Goal: Information Seeking & Learning: Learn about a topic

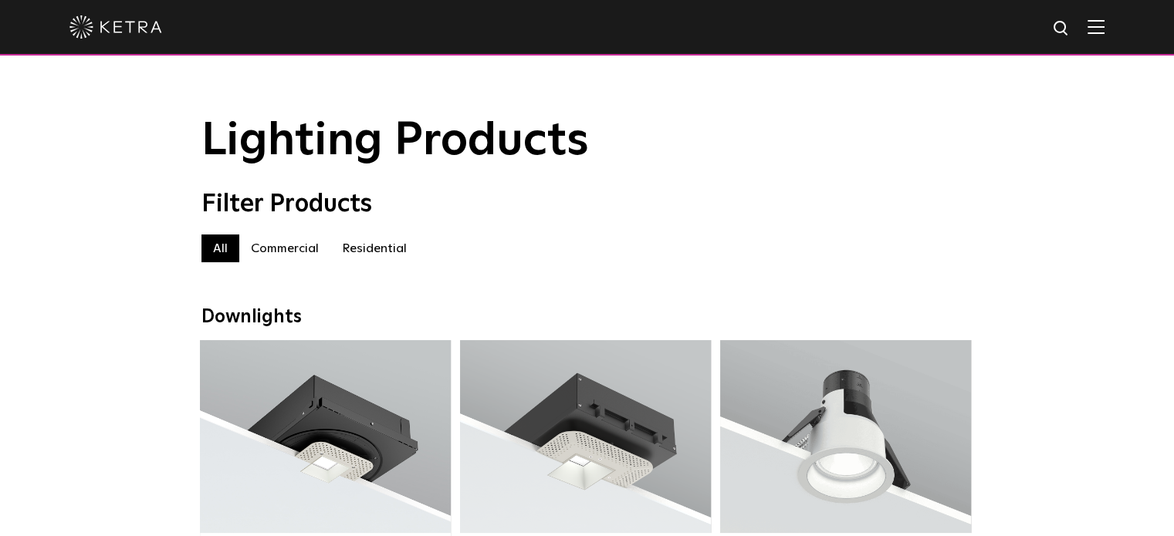
scroll to position [257, 0]
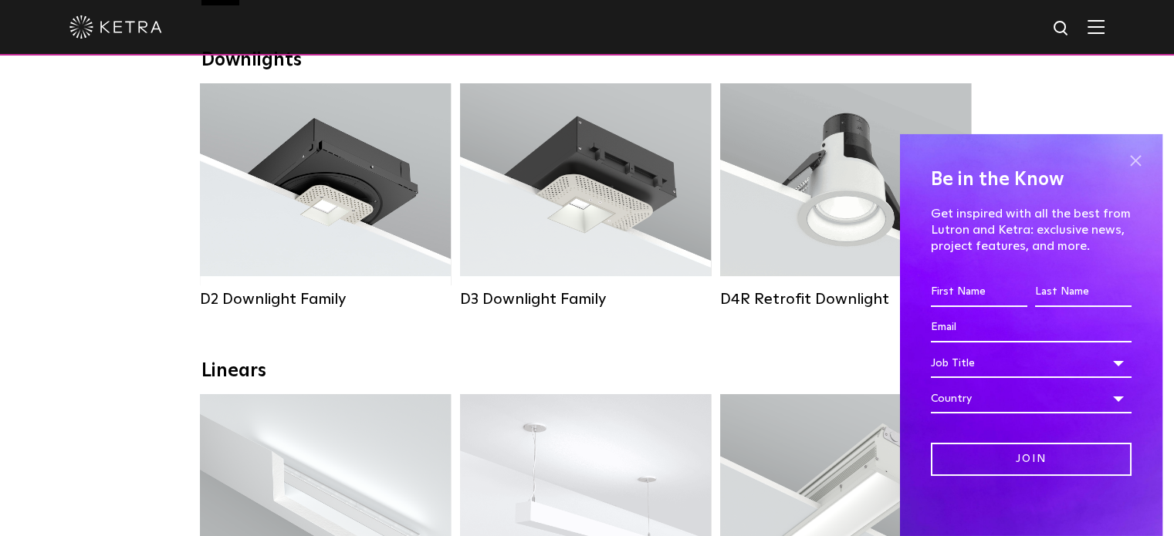
click at [1124, 160] on span at bounding box center [1135, 161] width 23 height 23
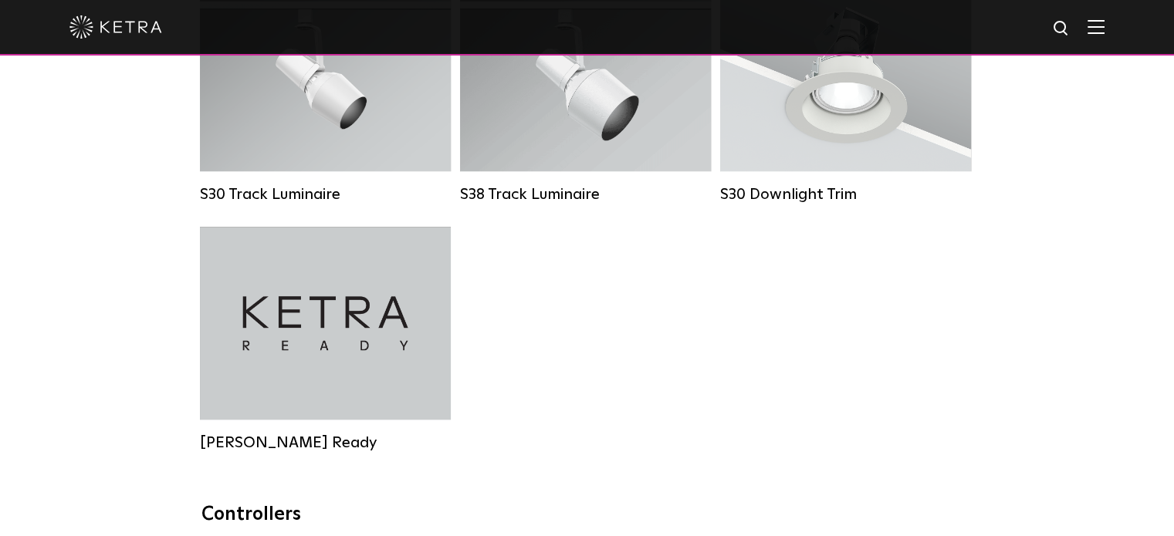
scroll to position [1286, 0]
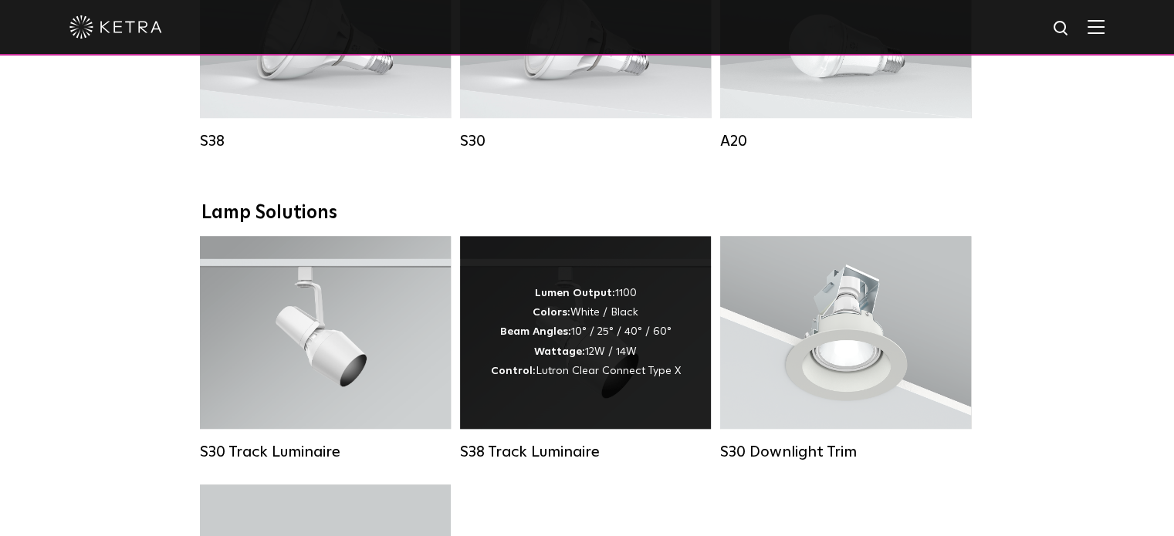
click at [645, 340] on div "Lumen Output: 1100 Colors: White / Black Beam Angles: 10° / 25° / 40° / 60° Wat…" at bounding box center [586, 332] width 190 height 97
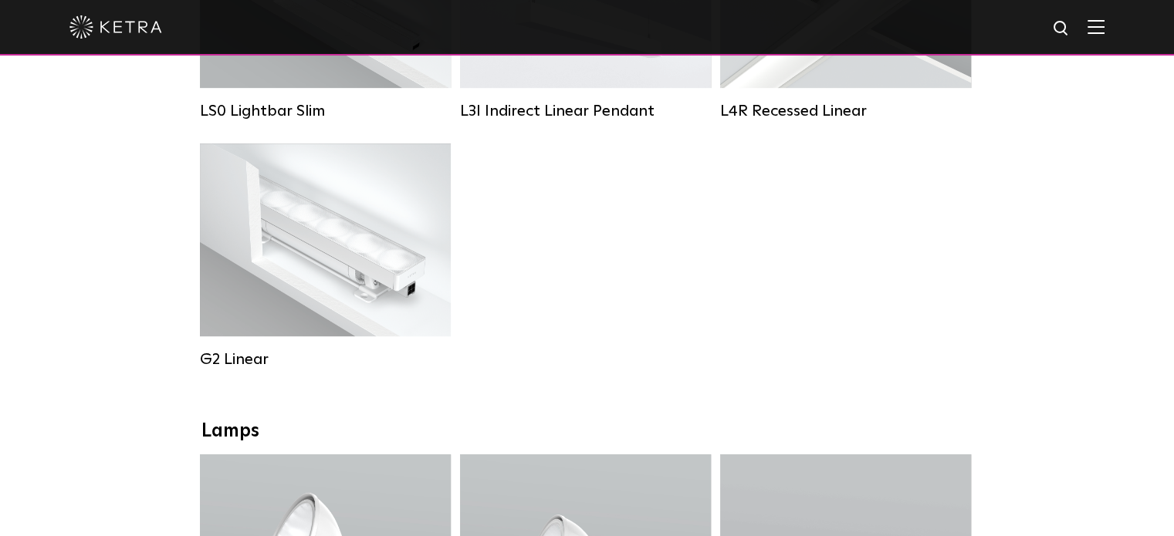
scroll to position [519, 0]
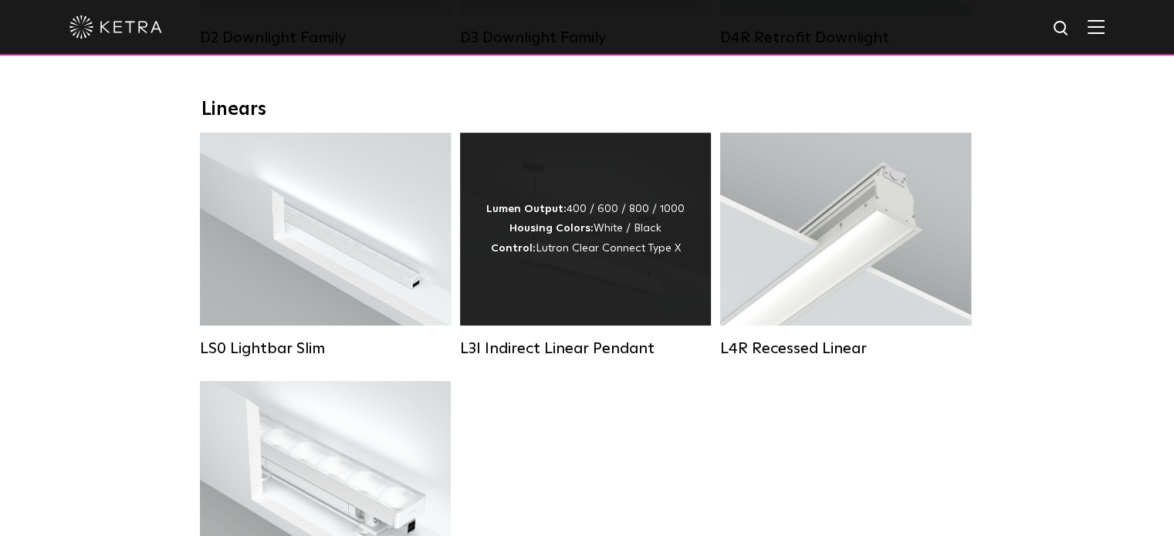
click at [523, 200] on div "Lumen Output: 400 / 600 / 800 / 1000 Housing Colors: White / Black Control: Lut…" at bounding box center [585, 229] width 251 height 193
